Goal: Task Accomplishment & Management: Manage account settings

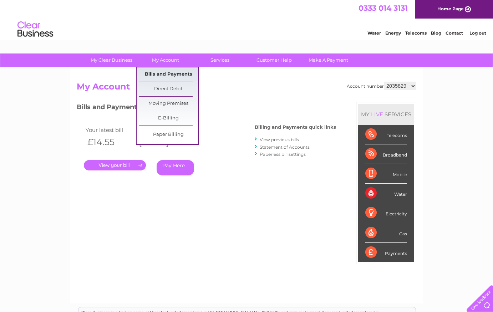
click at [160, 71] on link "Bills and Payments" at bounding box center [168, 74] width 59 height 14
click at [162, 74] on link "Bills and Payments" at bounding box center [168, 74] width 59 height 14
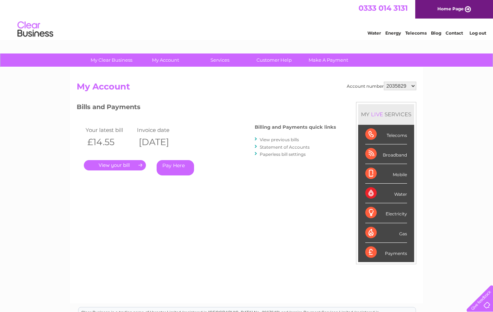
click at [137, 167] on link "." at bounding box center [115, 165] width 62 height 10
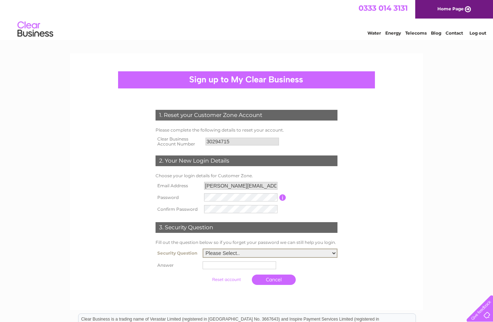
select select "1"
click at [211, 265] on input "text" at bounding box center [240, 266] width 74 height 8
type input "york"
click at [218, 279] on input "submit" at bounding box center [227, 279] width 44 height 10
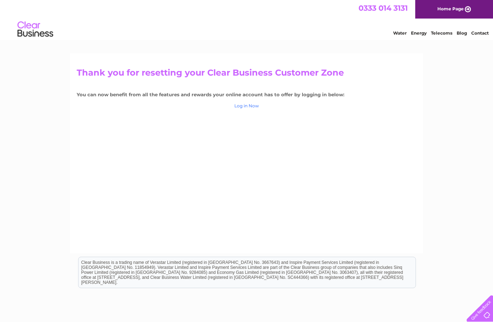
click at [246, 104] on link "Log in Now" at bounding box center [247, 105] width 25 height 5
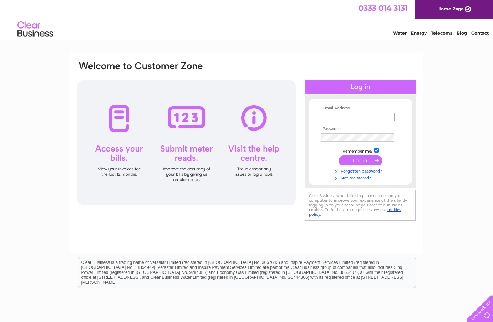
click at [333, 116] on input "text" at bounding box center [358, 117] width 74 height 9
click at [424, 167] on div "Email Address: peter@wagtail.co.uk Password:" at bounding box center [246, 215] width 493 height 322
click at [357, 116] on input "peter@wagtail.co.uk" at bounding box center [358, 117] width 74 height 9
type input "[PERSON_NAME][EMAIL_ADDRESS][DOMAIN_NAME]"
click at [454, 190] on div "Email Address: peter@wagtailpark.co.uk Password: Forgotten password?" at bounding box center [246, 215] width 493 height 322
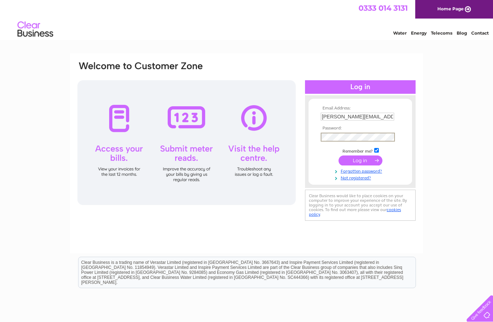
click at [364, 159] on input "submit" at bounding box center [361, 161] width 44 height 10
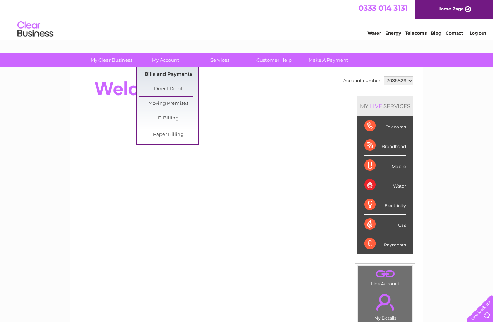
click at [163, 75] on link "Bills and Payments" at bounding box center [168, 74] width 59 height 14
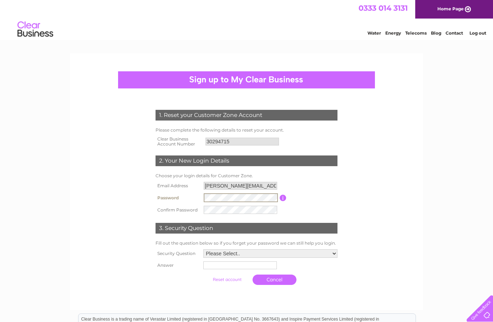
click at [219, 280] on input "submit" at bounding box center [227, 280] width 44 height 10
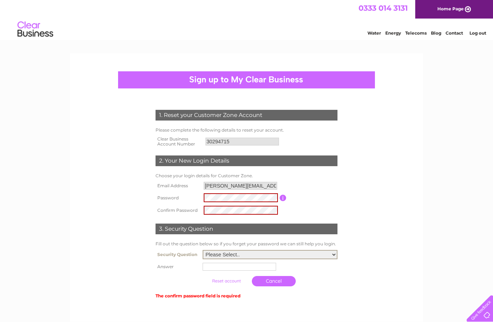
select select "1"
click at [246, 268] on input "text" at bounding box center [240, 267] width 74 height 8
type input "york"
click at [215, 281] on input "submit" at bounding box center [227, 281] width 44 height 10
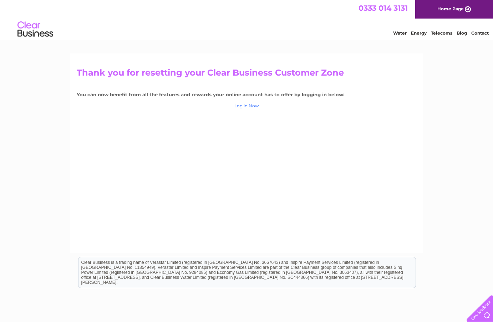
click at [251, 104] on link "Log in Now" at bounding box center [247, 105] width 25 height 5
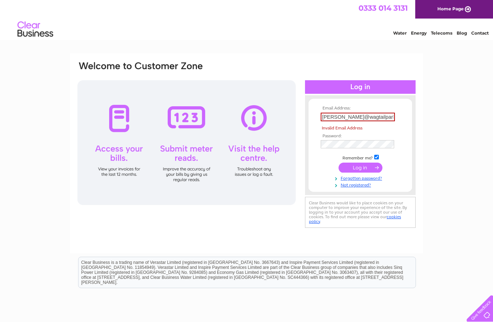
drag, startPoint x: 451, startPoint y: 173, endPoint x: 443, endPoint y: 157, distance: 17.9
click at [451, 172] on div "Email Address: [PERSON_NAME]@wagtailparkcouk Invalid Email Address Password:" at bounding box center [246, 215] width 493 height 322
click at [385, 119] on input "[PERSON_NAME]@wagtailparkcouk" at bounding box center [358, 117] width 74 height 9
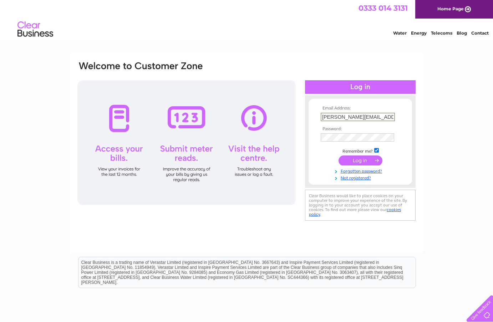
type input "[PERSON_NAME][EMAIL_ADDRESS][DOMAIN_NAME]"
click at [427, 173] on div "Email Address: peter@wagtailpark.co.uk Password: Forgotten password?" at bounding box center [246, 215] width 493 height 322
click at [331, 141] on td at bounding box center [360, 137] width 83 height 12
click at [358, 160] on input "submit" at bounding box center [361, 160] width 44 height 10
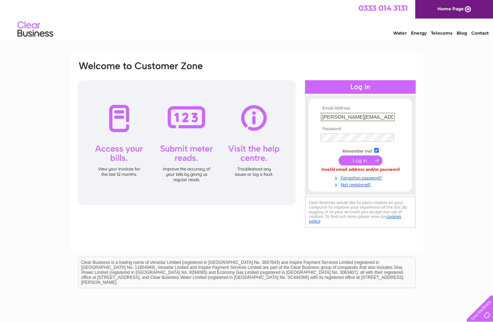
type input "[PERSON_NAME][EMAIL_ADDRESS][DOMAIN_NAME]"
click at [430, 198] on div "Email Address: peter@wagtailparK.CO.UK Password: Forgotten password?" at bounding box center [246, 215] width 493 height 322
click at [362, 157] on input "submit" at bounding box center [361, 160] width 44 height 10
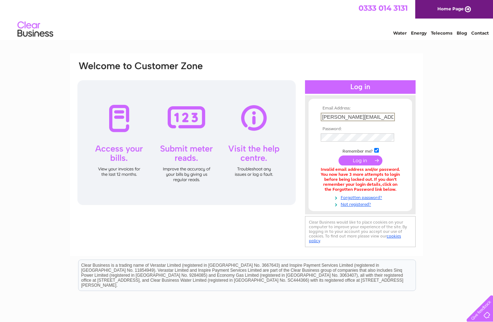
type input "[PERSON_NAME][EMAIL_ADDRESS][DOMAIN_NAME]"
click at [454, 157] on div "Email Address: peter@wagtailparK.co.uk Password: Forgotten password?" at bounding box center [246, 216] width 493 height 325
click at [363, 159] on input "submit" at bounding box center [361, 160] width 44 height 10
type input "[PERSON_NAME][EMAIL_ADDRESS][DOMAIN_NAME]"
click at [432, 162] on div "Email Address: [PERSON_NAME][EMAIL_ADDRESS][DOMAIN_NAME] Password: Forgotten pa…" at bounding box center [246, 216] width 493 height 324
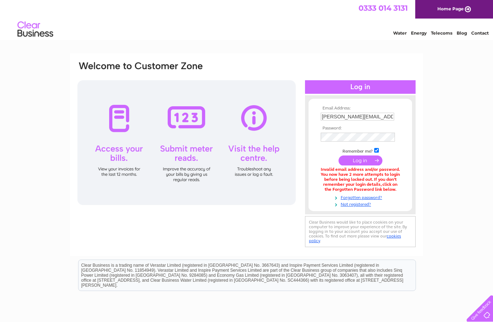
click at [358, 160] on input "submit" at bounding box center [361, 161] width 44 height 10
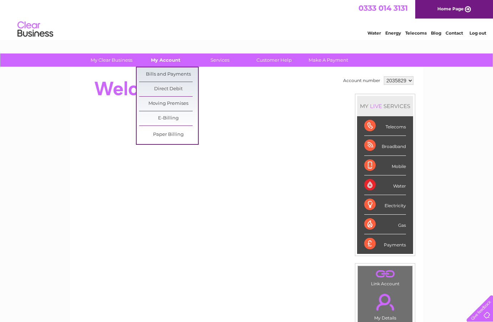
click at [163, 61] on link "My Account" at bounding box center [165, 60] width 59 height 13
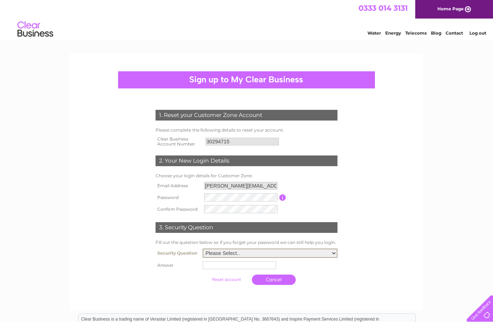
select select "1"
click at [231, 268] on input "text" at bounding box center [240, 265] width 74 height 9
type input "york"
click at [220, 278] on input "submit" at bounding box center [227, 279] width 44 height 10
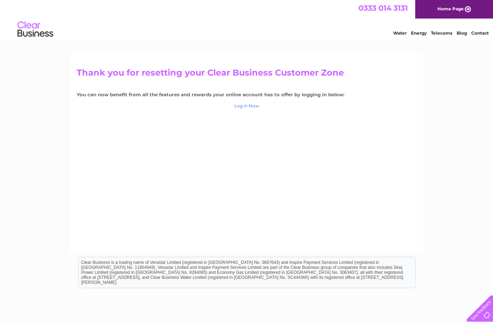
click at [248, 107] on link "Log in Now" at bounding box center [247, 105] width 25 height 5
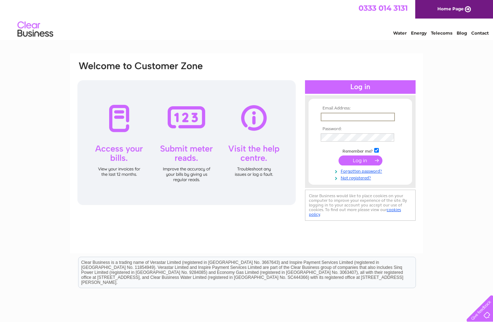
click at [341, 117] on input "text" at bounding box center [358, 117] width 74 height 9
type input "peter@wagtailpark.co.ul"
click at [361, 160] on input "submit" at bounding box center [361, 161] width 44 height 10
click at [366, 159] on input "submit" at bounding box center [361, 161] width 44 height 10
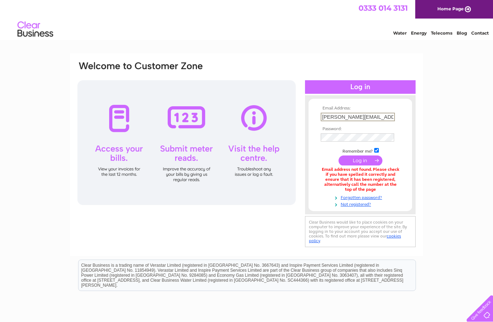
type input "peter@wagtailpark.co.uk"
drag, startPoint x: 439, startPoint y: 173, endPoint x: 423, endPoint y: 157, distance: 22.2
click at [432, 167] on div "Email Address: peter@wagtailpark.co.uk Password: Forgotten password?" at bounding box center [246, 216] width 493 height 324
click at [366, 160] on input "submit" at bounding box center [361, 161] width 44 height 10
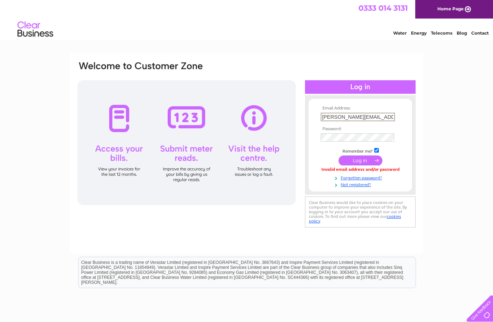
click at [361, 158] on input "submit" at bounding box center [361, 161] width 44 height 10
click at [362, 160] on input "submit" at bounding box center [361, 161] width 44 height 10
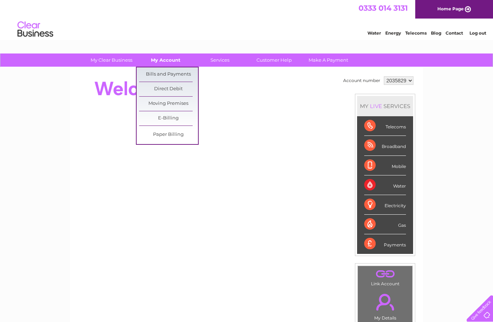
click at [166, 59] on link "My Account" at bounding box center [165, 60] width 59 height 13
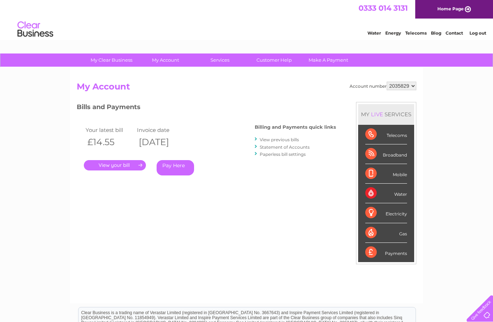
click at [481, 33] on link "Log out" at bounding box center [478, 32] width 17 height 5
